Goal: Task Accomplishment & Management: Manage account settings

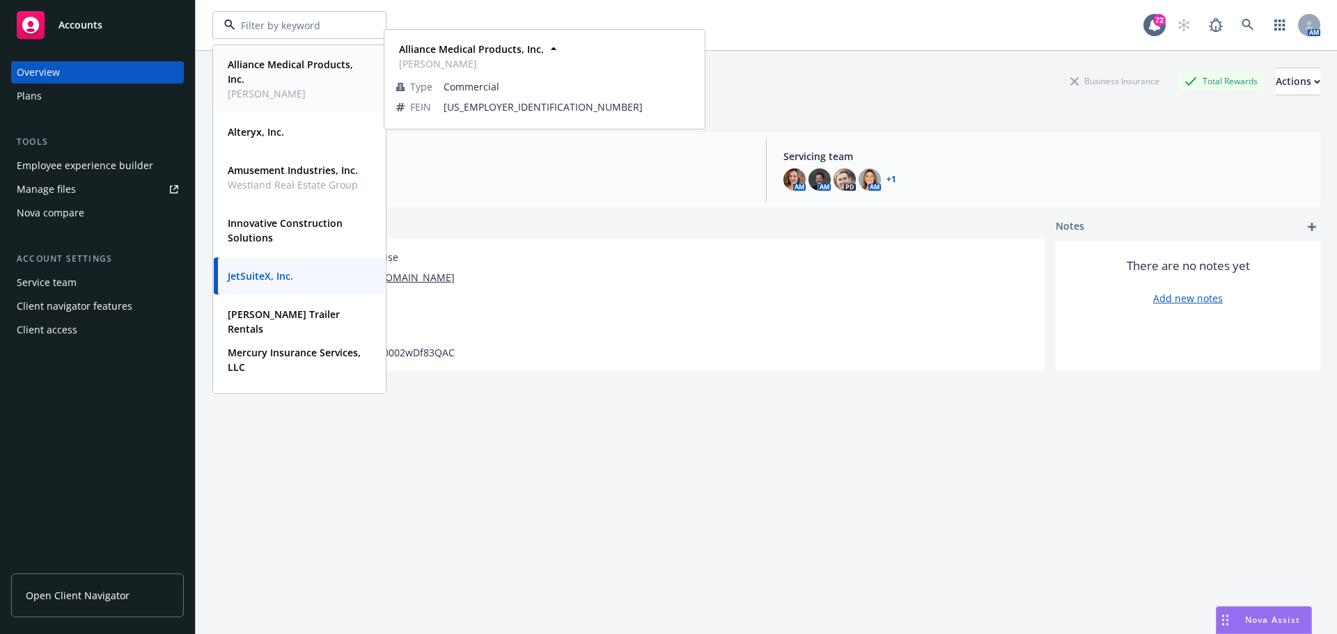
click at [321, 65] on strong "Alliance Medical Products, Inc." at bounding box center [290, 72] width 125 height 28
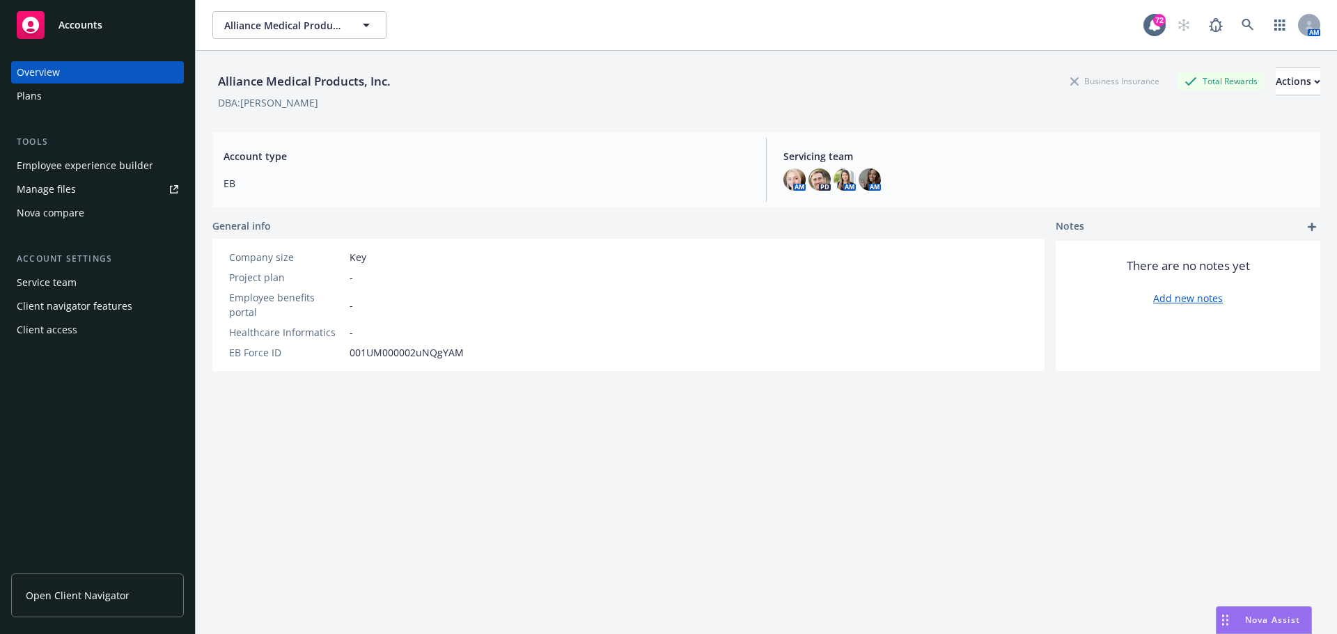
click at [83, 156] on div "Employee experience builder" at bounding box center [85, 166] width 137 height 22
click at [283, 13] on button "Alliance Medical Products, Inc." at bounding box center [299, 25] width 174 height 28
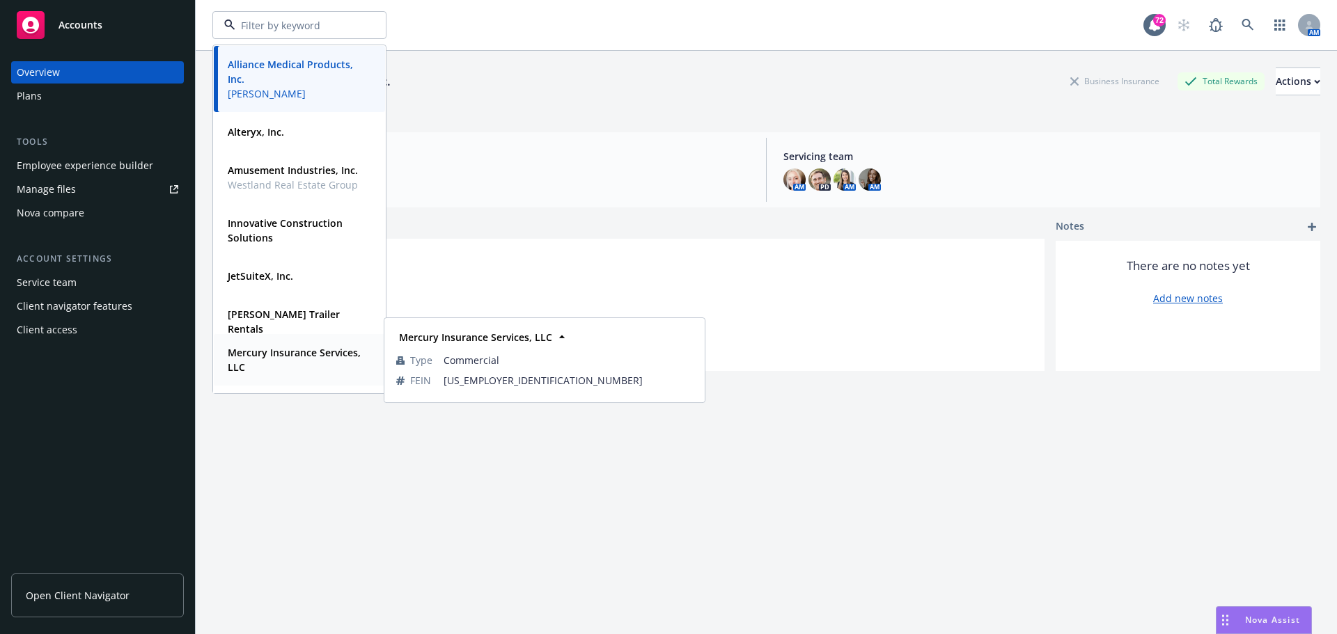
scroll to position [137, 0]
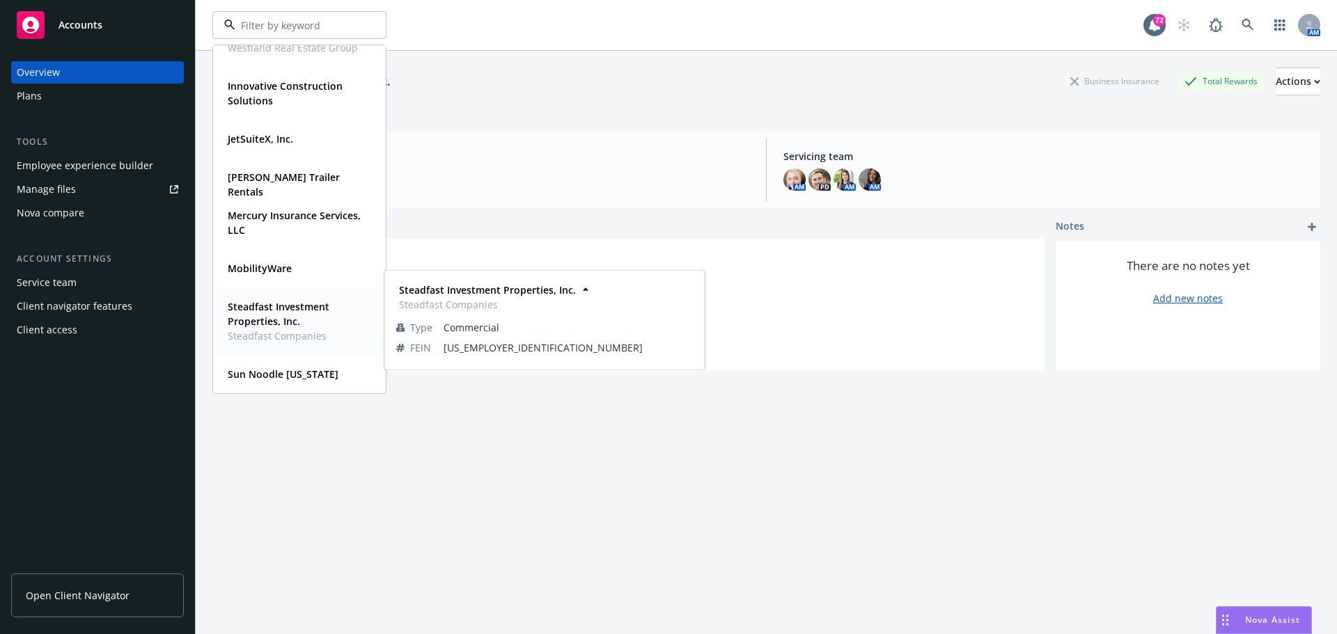
click at [278, 312] on strong "Steadfast Investment Properties, Inc." at bounding box center [279, 314] width 102 height 28
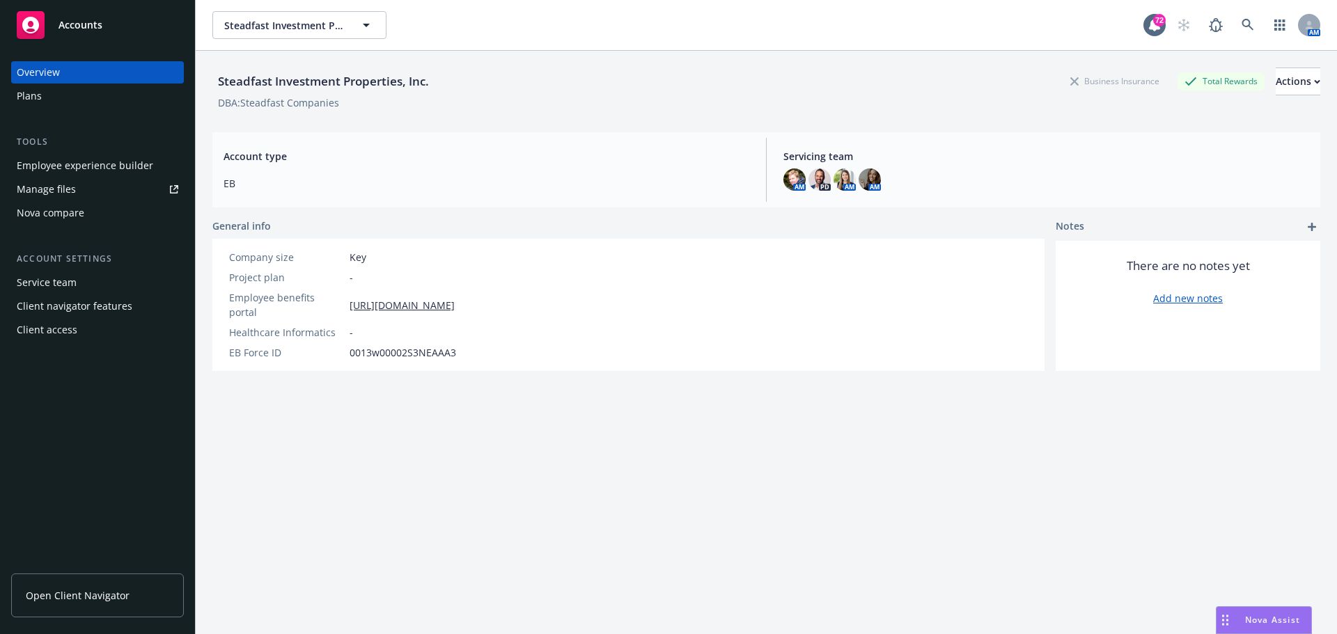
click at [93, 180] on link "Manage files" at bounding box center [97, 189] width 173 height 22
click at [127, 164] on div "Employee experience builder" at bounding box center [85, 166] width 137 height 22
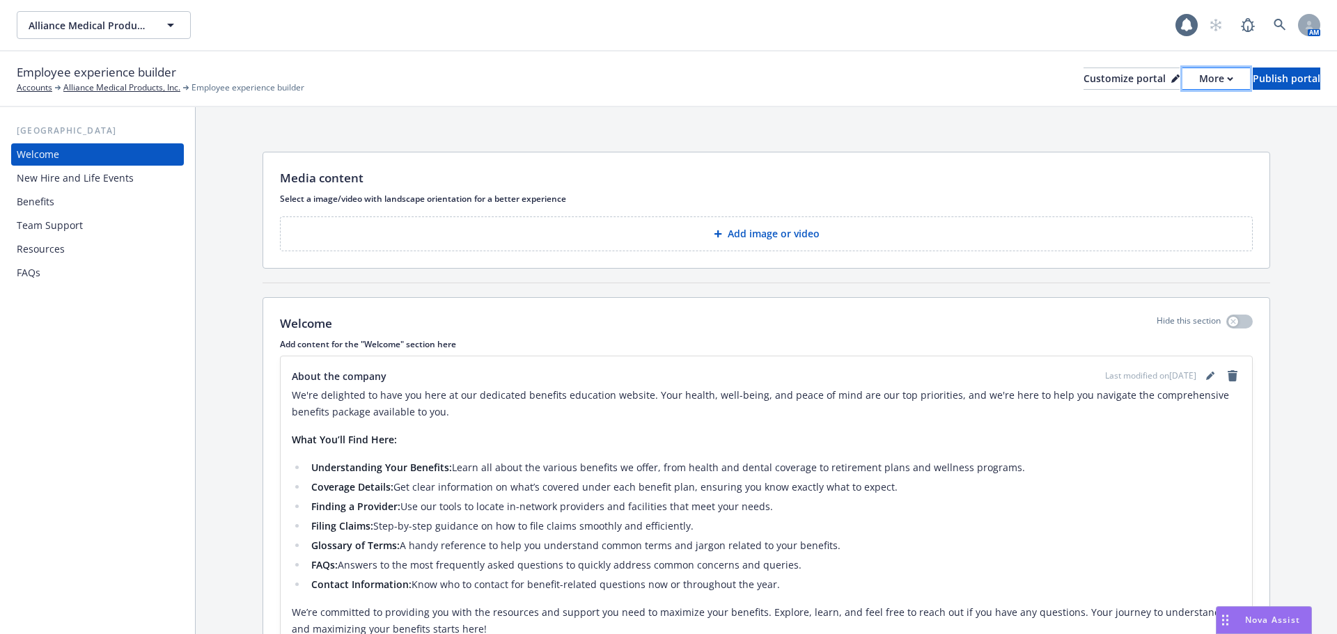
click at [1199, 72] on div "More" at bounding box center [1216, 78] width 34 height 21
click at [1161, 132] on link "Copy portal link" at bounding box center [1142, 138] width 127 height 28
